Goal: Information Seeking & Learning: Learn about a topic

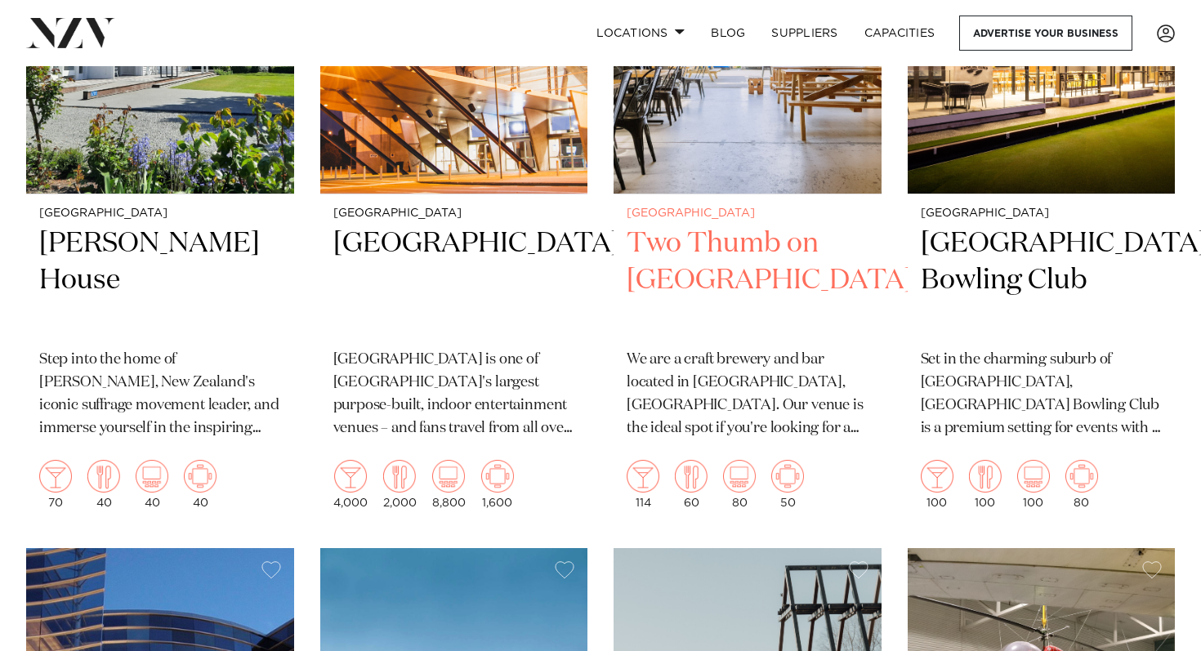
scroll to position [3037, 0]
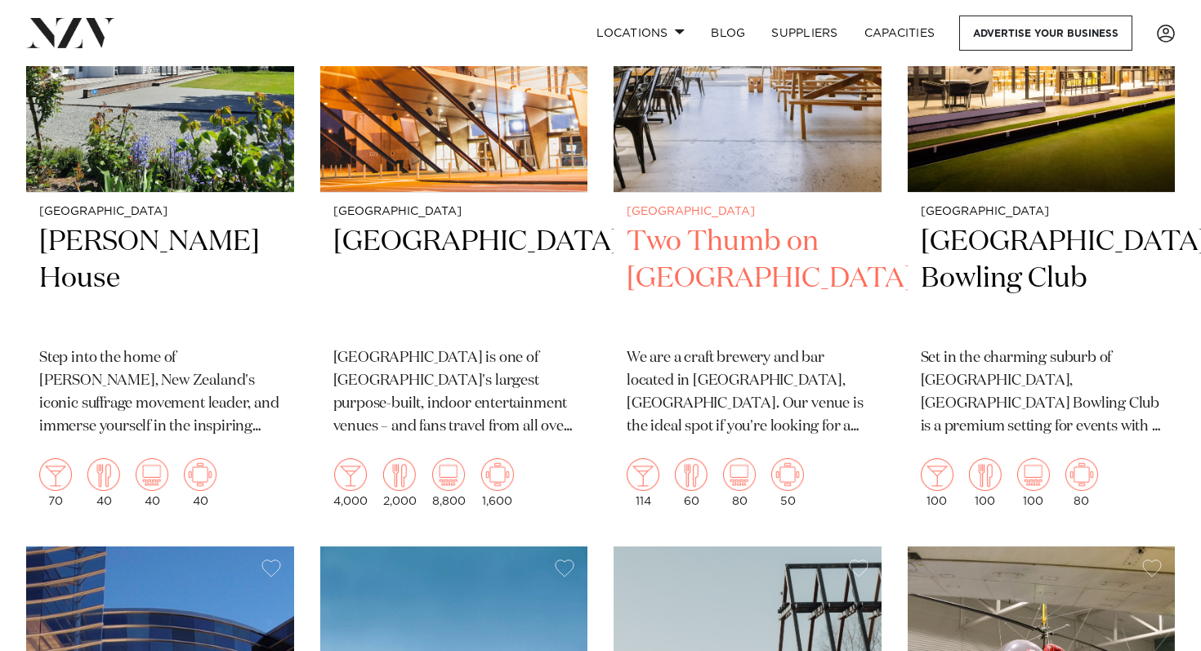
click at [769, 176] on img at bounding box center [748, 12] width 268 height 359
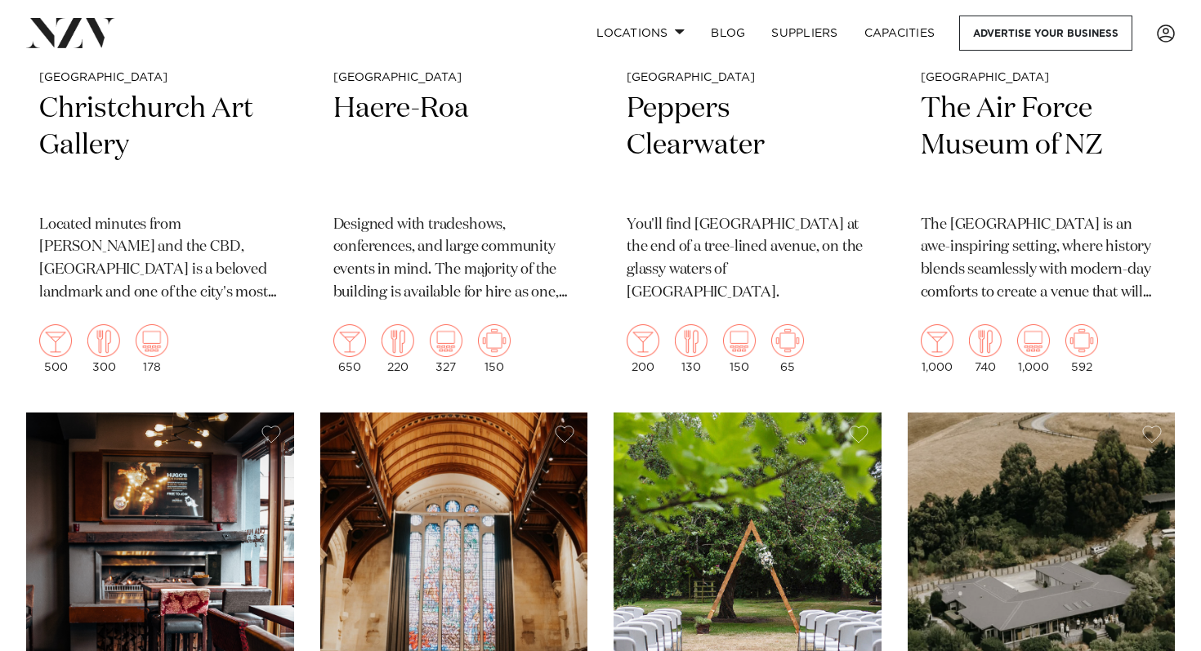
scroll to position [3882, 0]
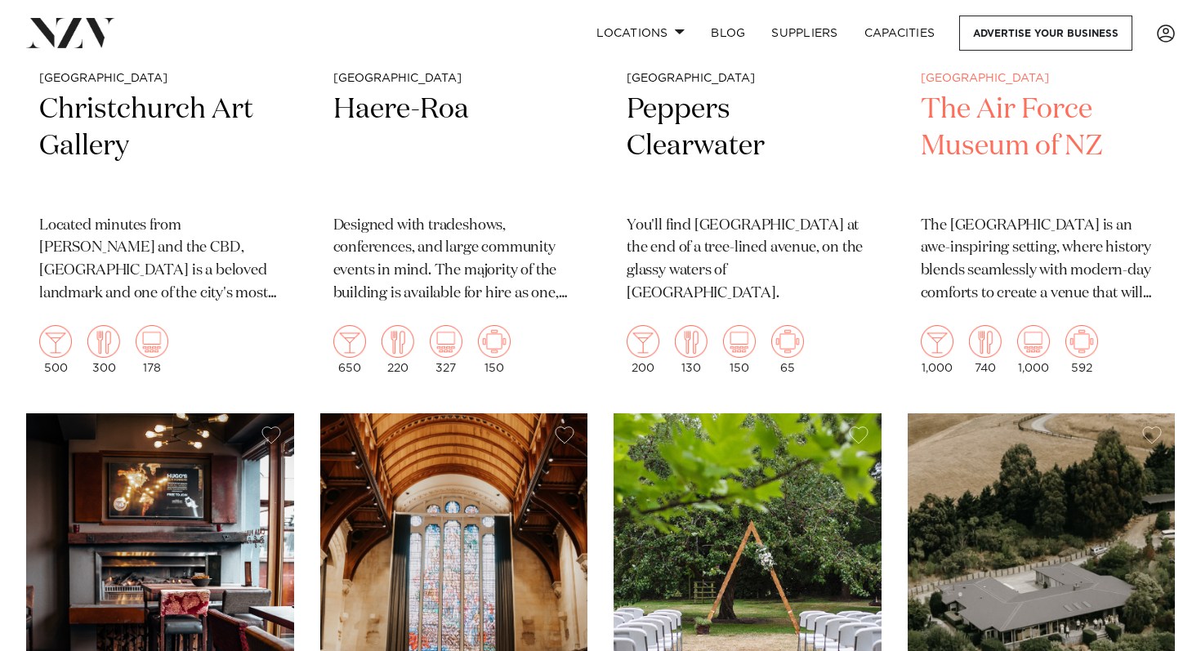
click at [1027, 154] on h2 "The Air Force Museum of NZ" at bounding box center [1042, 147] width 242 height 110
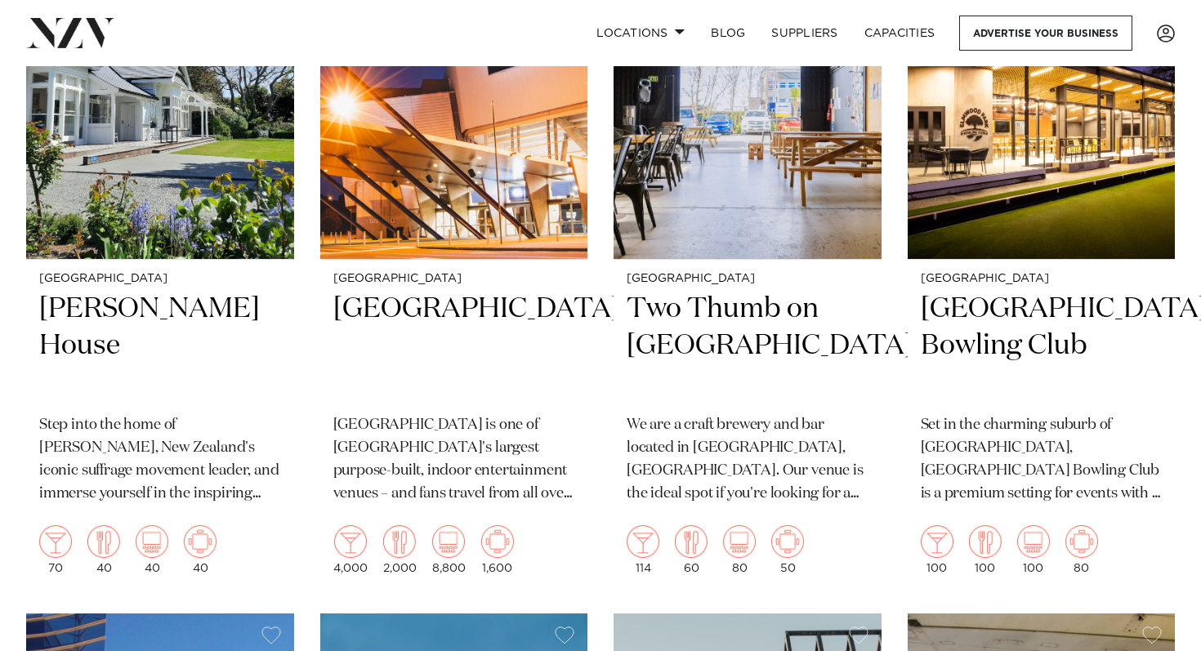
scroll to position [2953, 0]
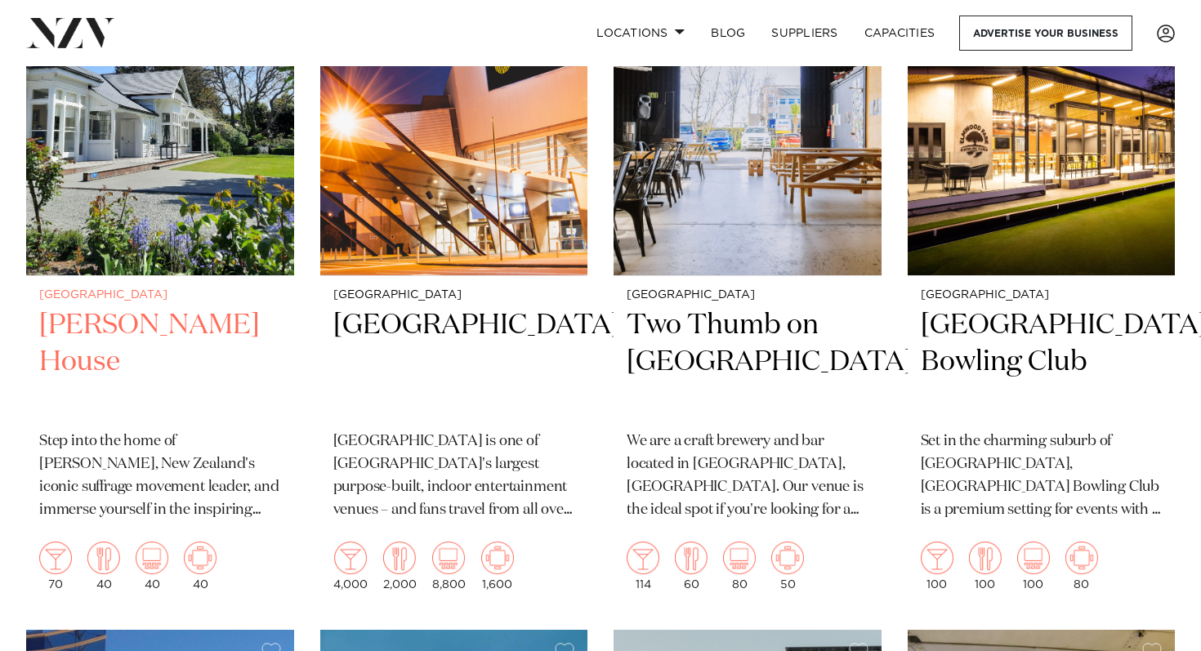
click at [158, 326] on h2 "Kate Sheppard House" at bounding box center [160, 362] width 242 height 110
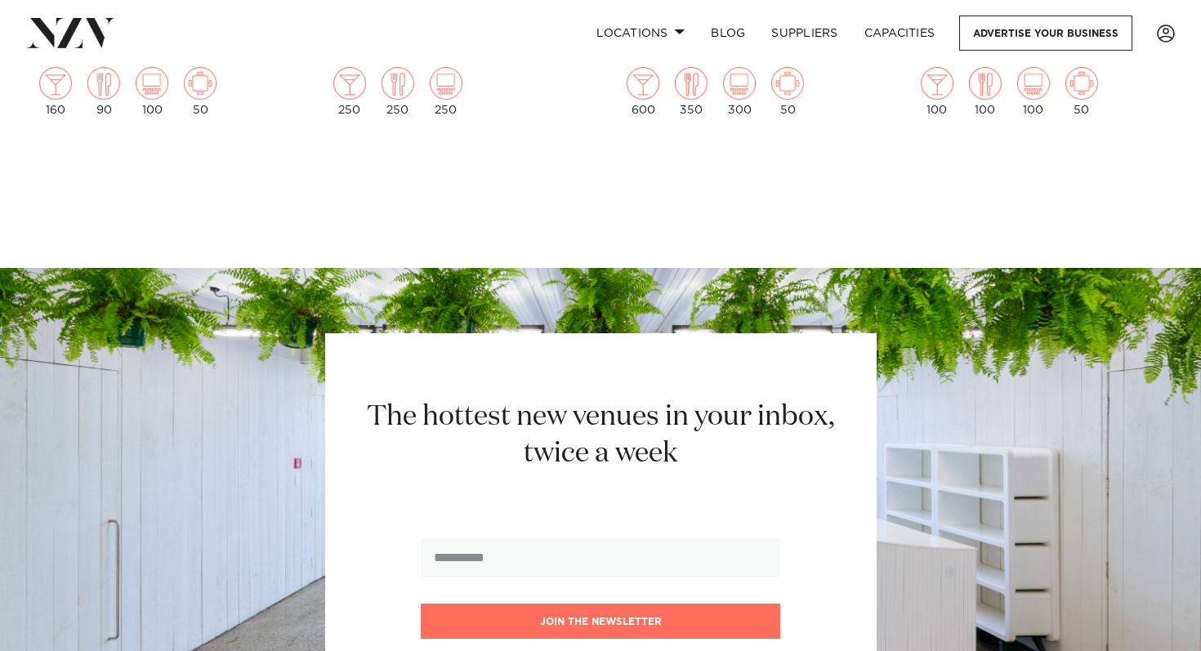
scroll to position [5678, 0]
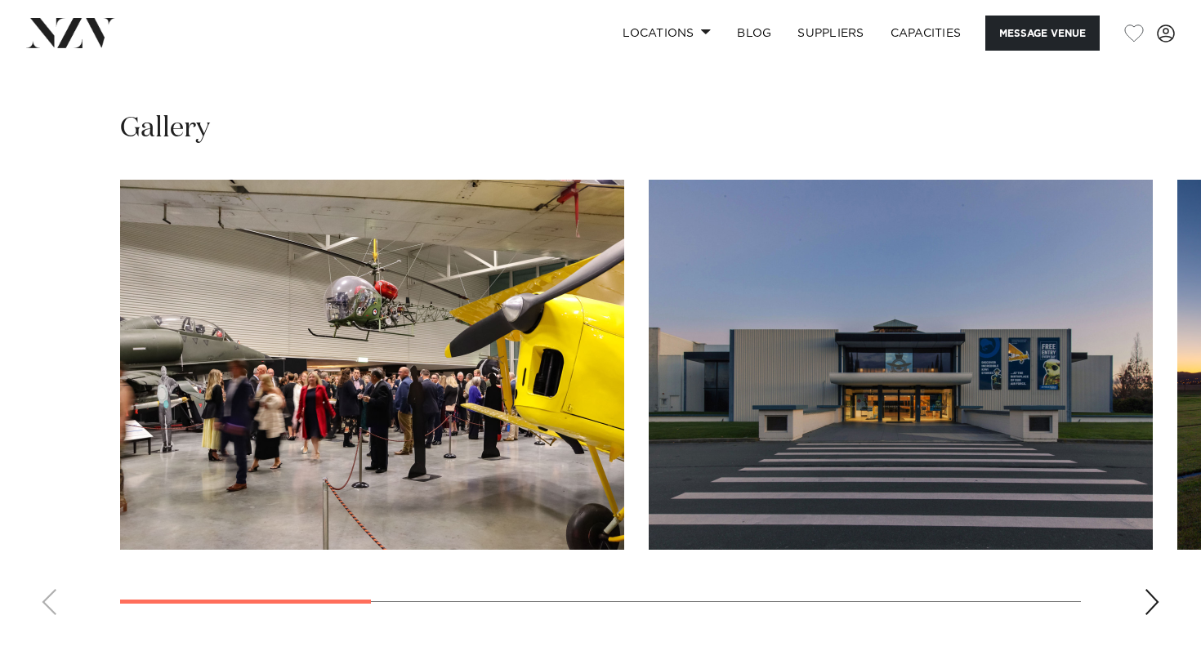
scroll to position [1484, 0]
click at [1154, 590] on div "Next slide" at bounding box center [1152, 601] width 16 height 26
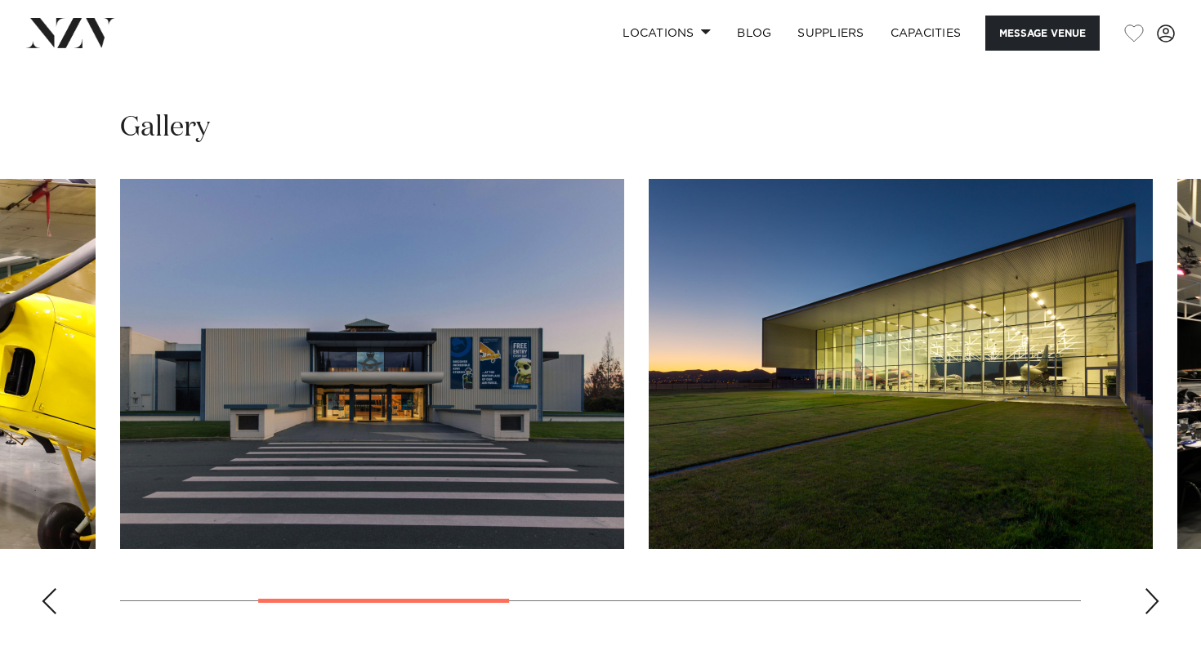
click at [1154, 590] on div "Next slide" at bounding box center [1152, 601] width 16 height 26
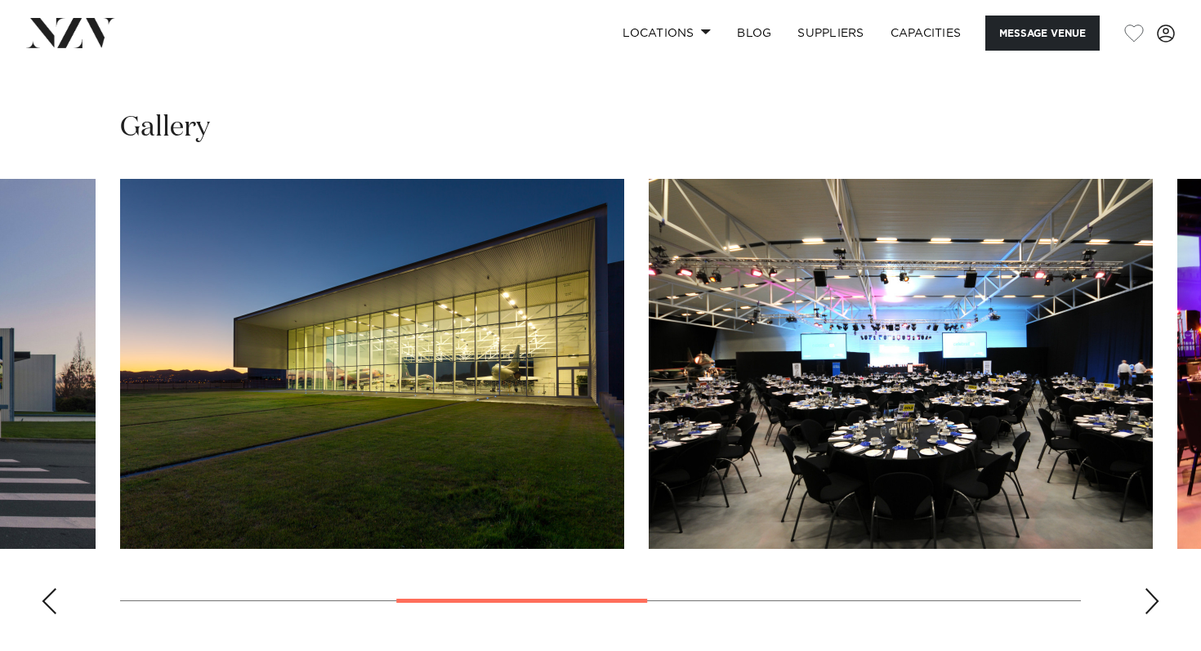
click at [1154, 589] on div "Next slide" at bounding box center [1152, 601] width 16 height 26
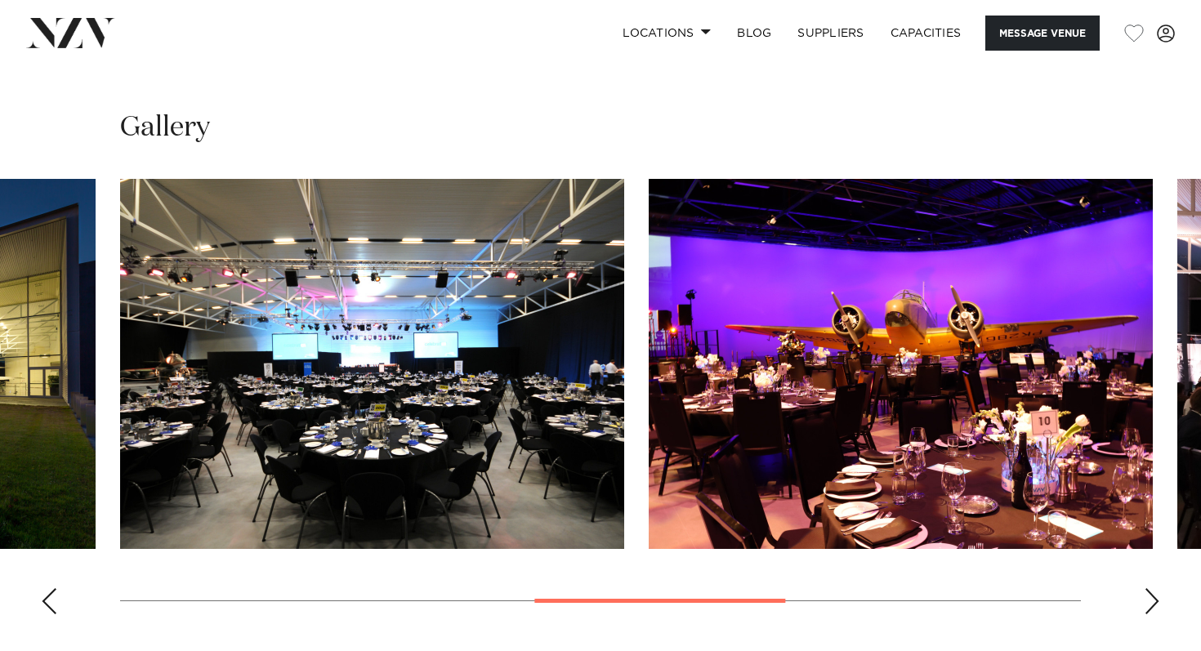
click at [1152, 589] on div "Next slide" at bounding box center [1152, 601] width 16 height 26
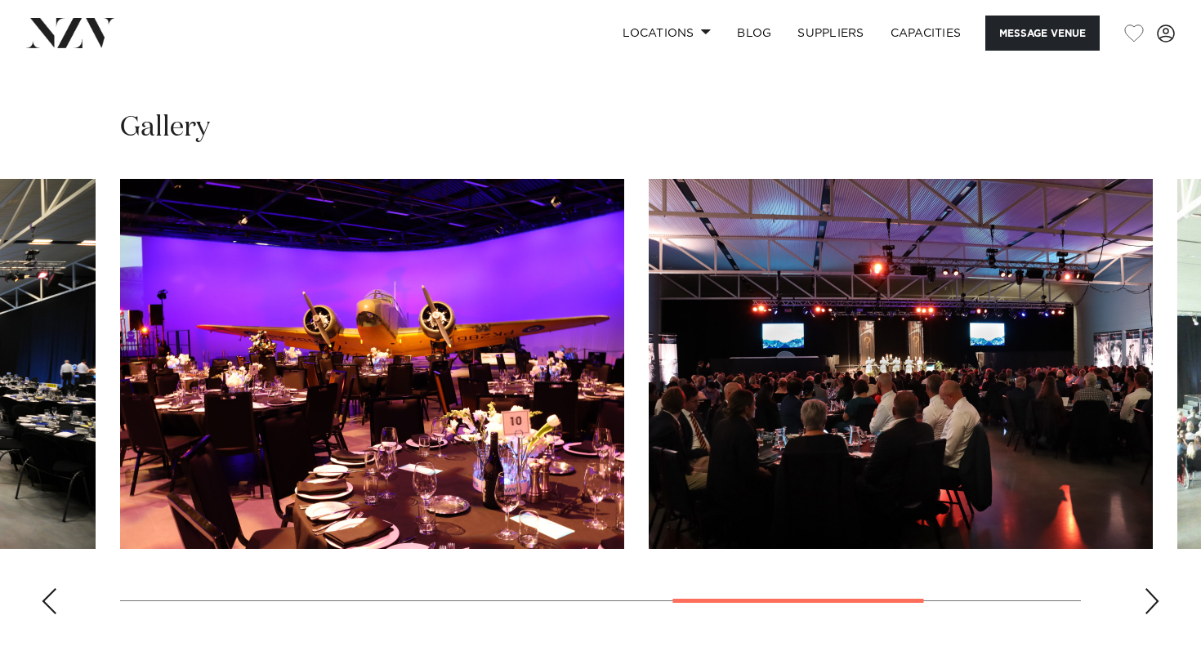
click at [1151, 588] on div "Next slide" at bounding box center [1152, 601] width 16 height 26
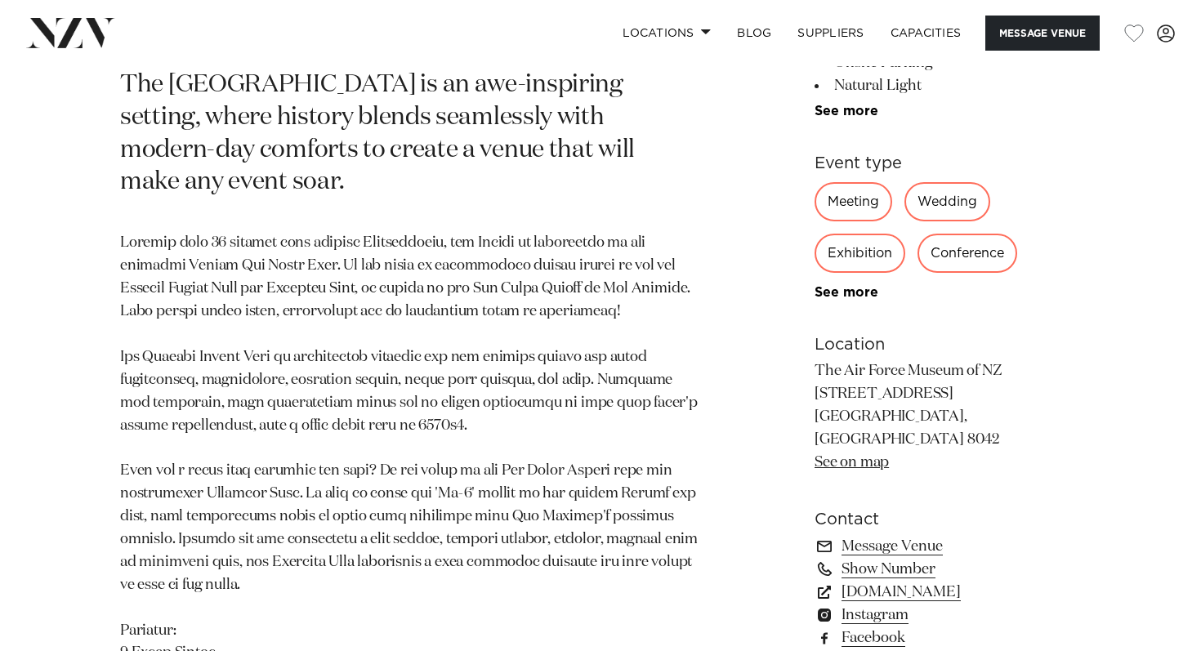
scroll to position [0, 0]
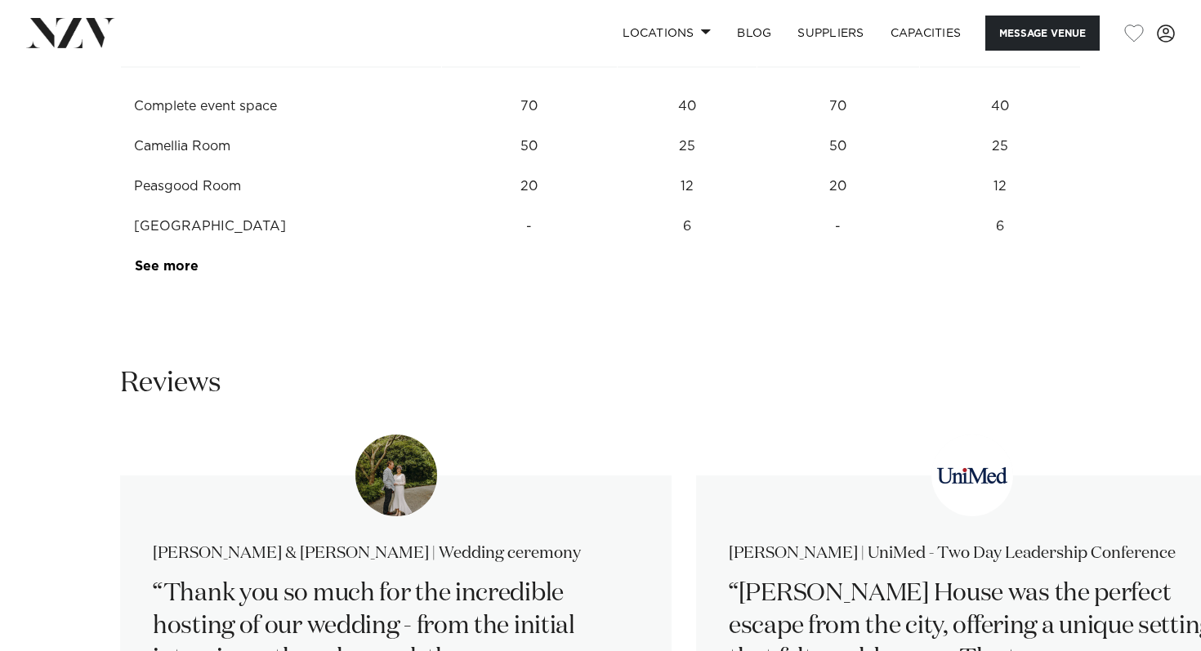
scroll to position [2257, 0]
